Goal: Task Accomplishment & Management: Use online tool/utility

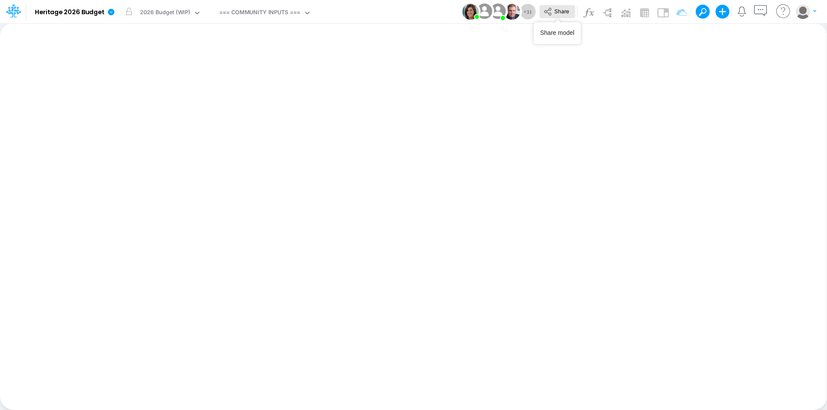
click at [558, 10] on span "Share" at bounding box center [561, 11] width 15 height 6
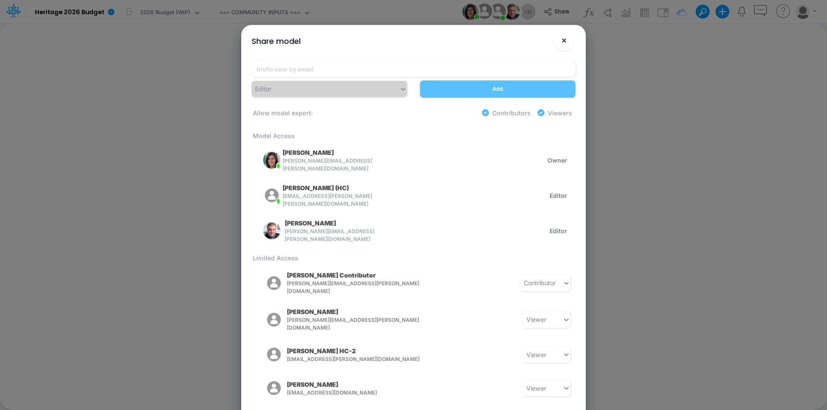
click at [568, 39] on button "×" at bounding box center [563, 40] width 21 height 21
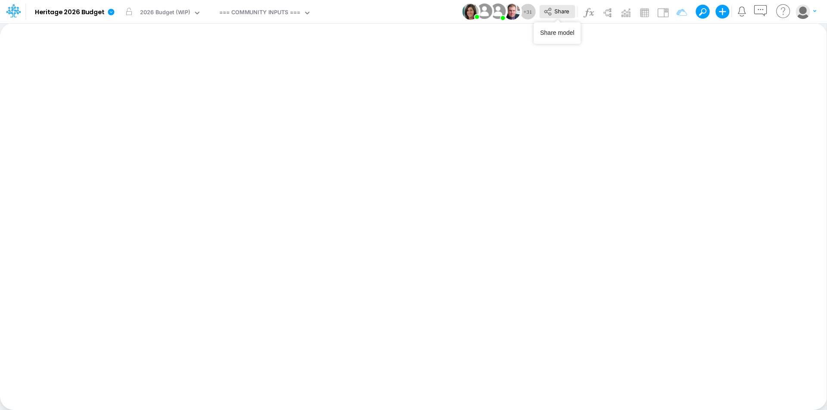
click at [556, 12] on span "Share" at bounding box center [561, 11] width 15 height 6
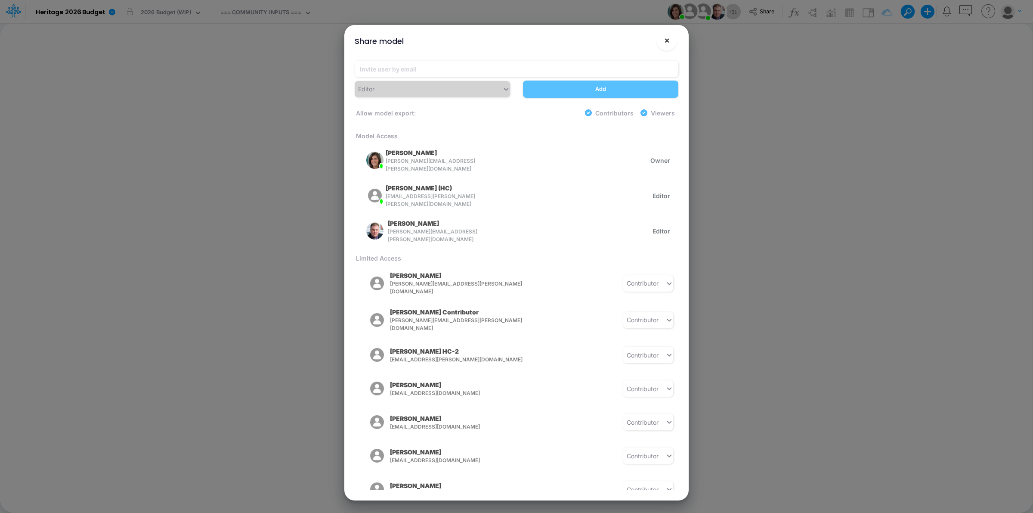
click at [665, 40] on span "×" at bounding box center [667, 40] width 6 height 10
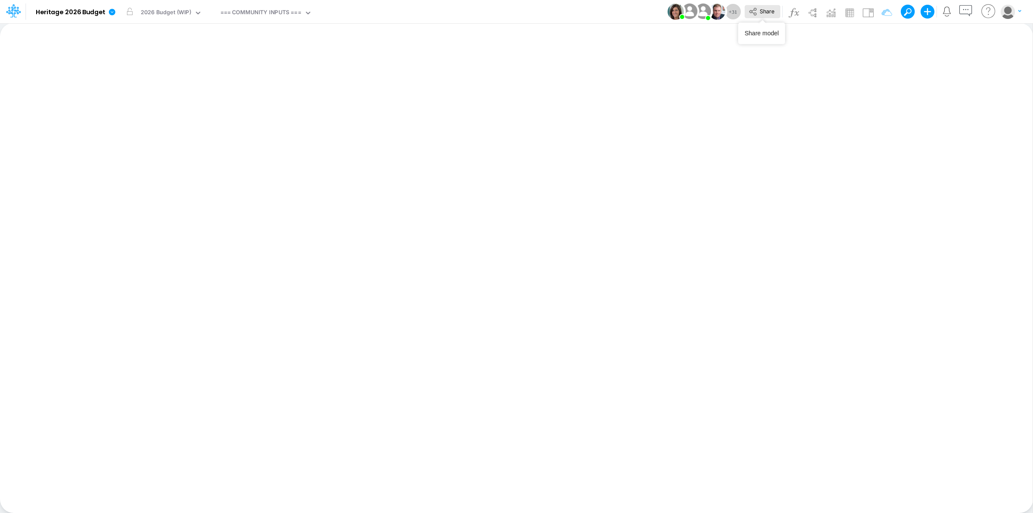
click at [755, 13] on icon at bounding box center [753, 12] width 7 height 8
